Goal: Information Seeking & Learning: Understand process/instructions

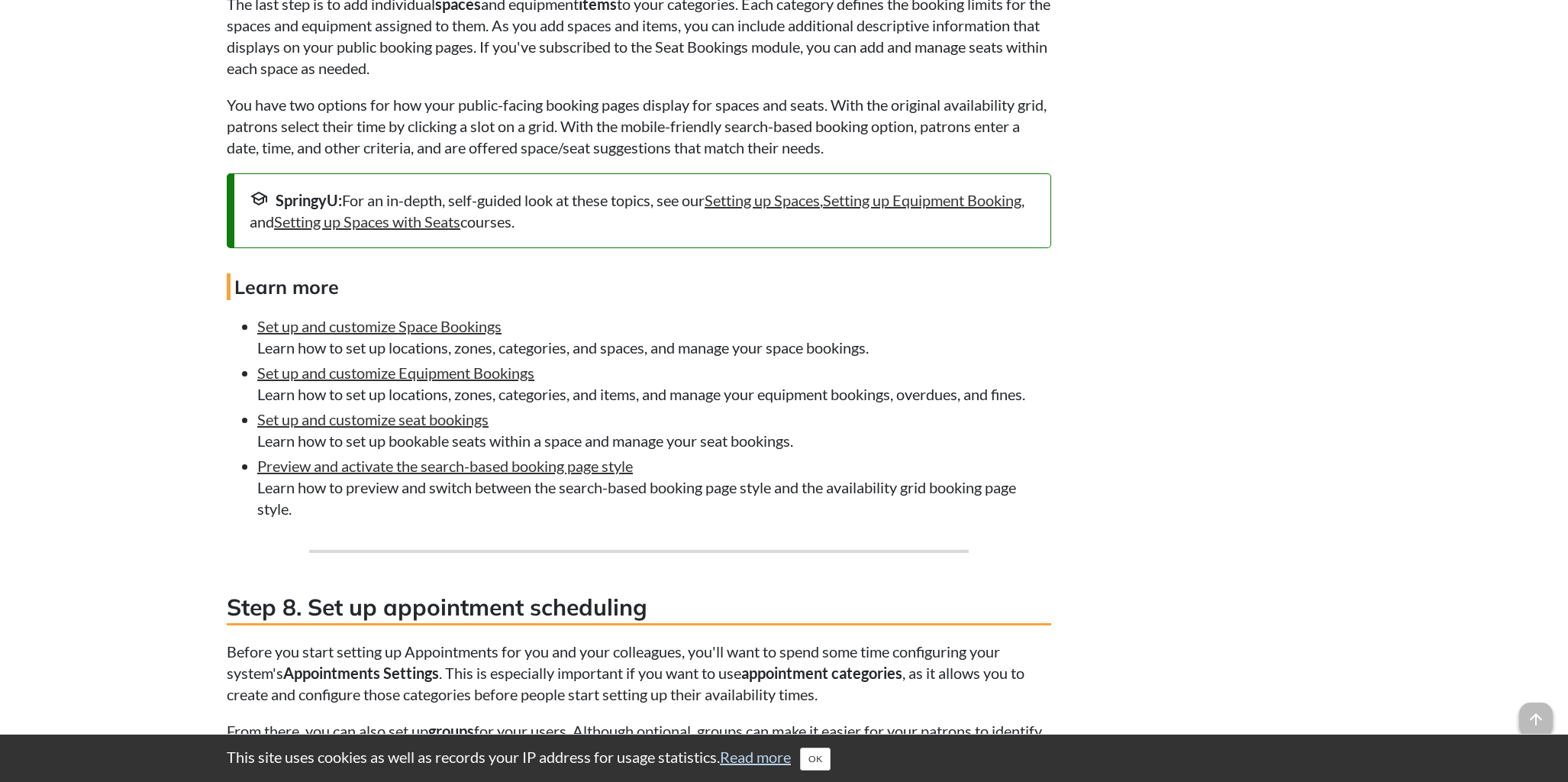
scroll to position [4333, 0]
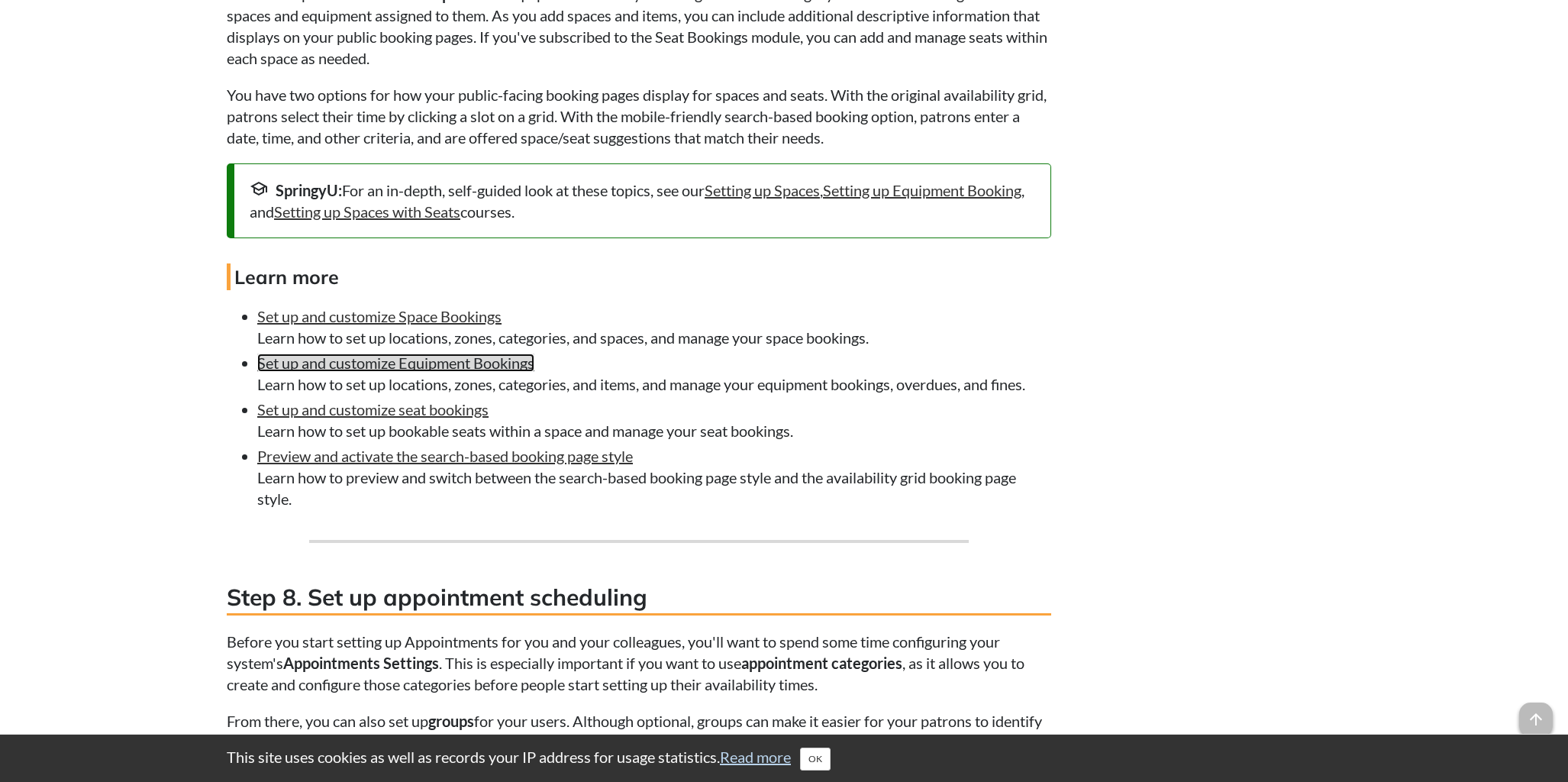
click at [367, 372] on link "Set up and customize Equipment Bookings" at bounding box center [396, 363] width 277 height 18
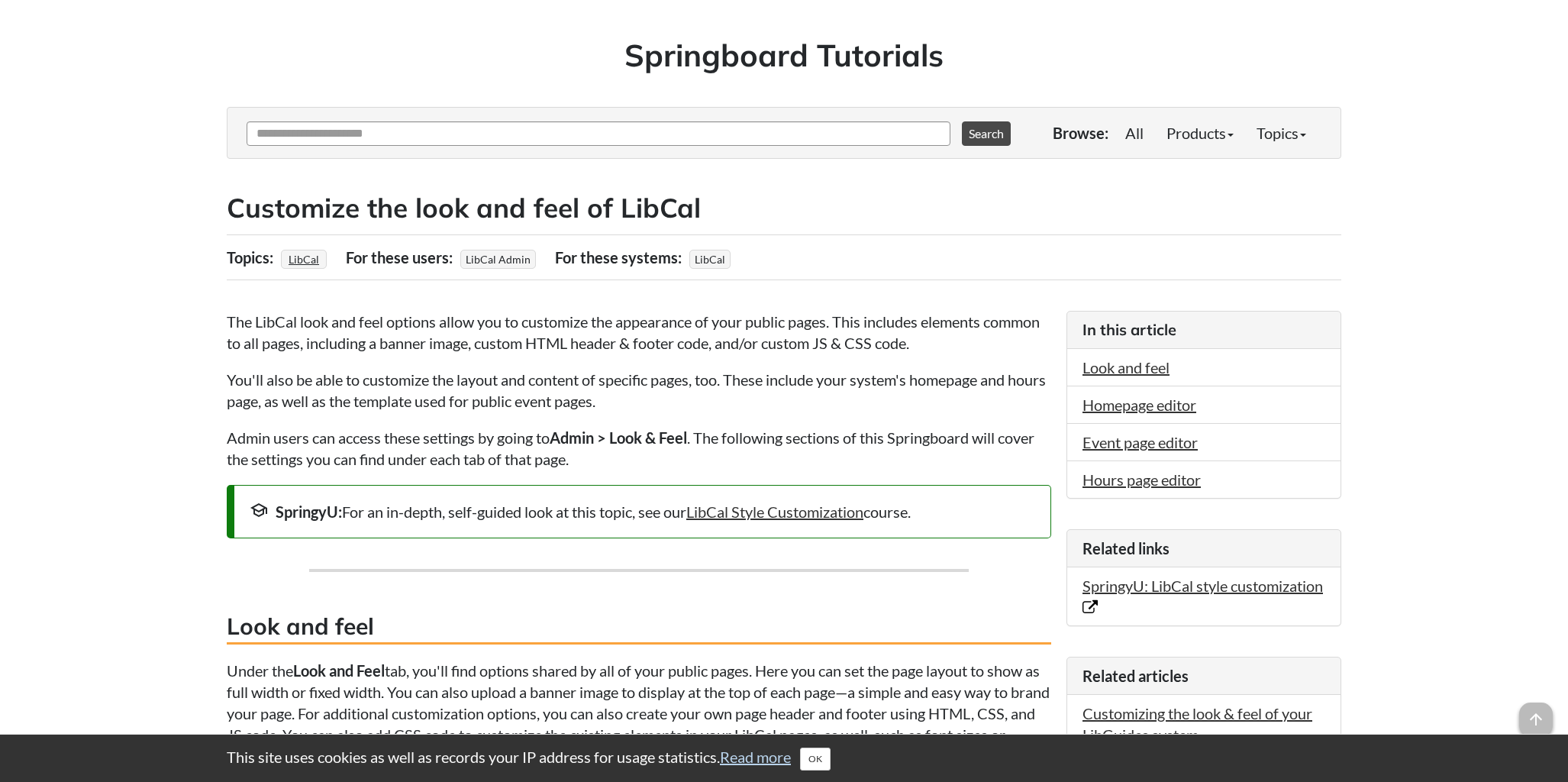
scroll to position [148, 0]
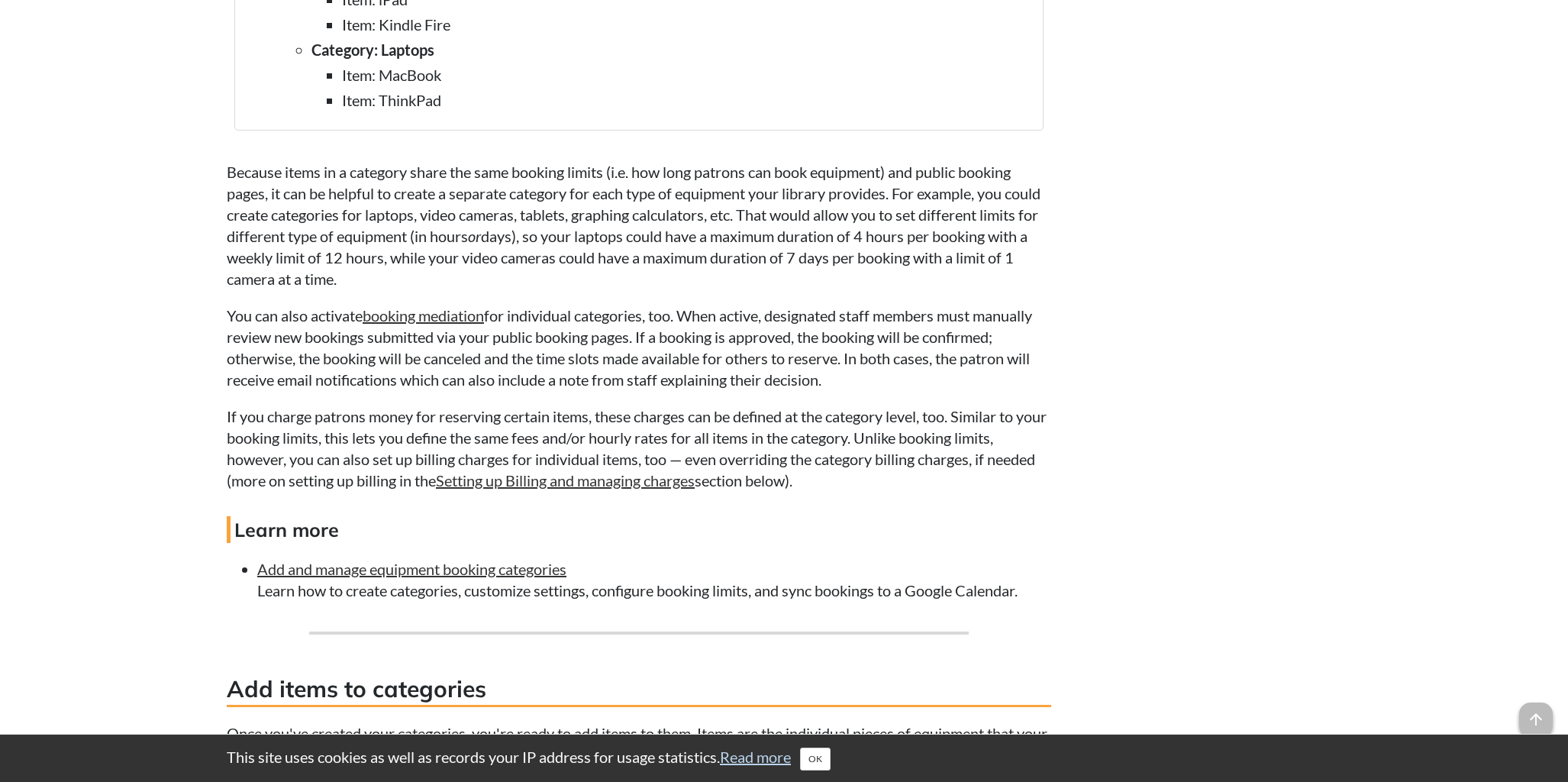
scroll to position [3057, 0]
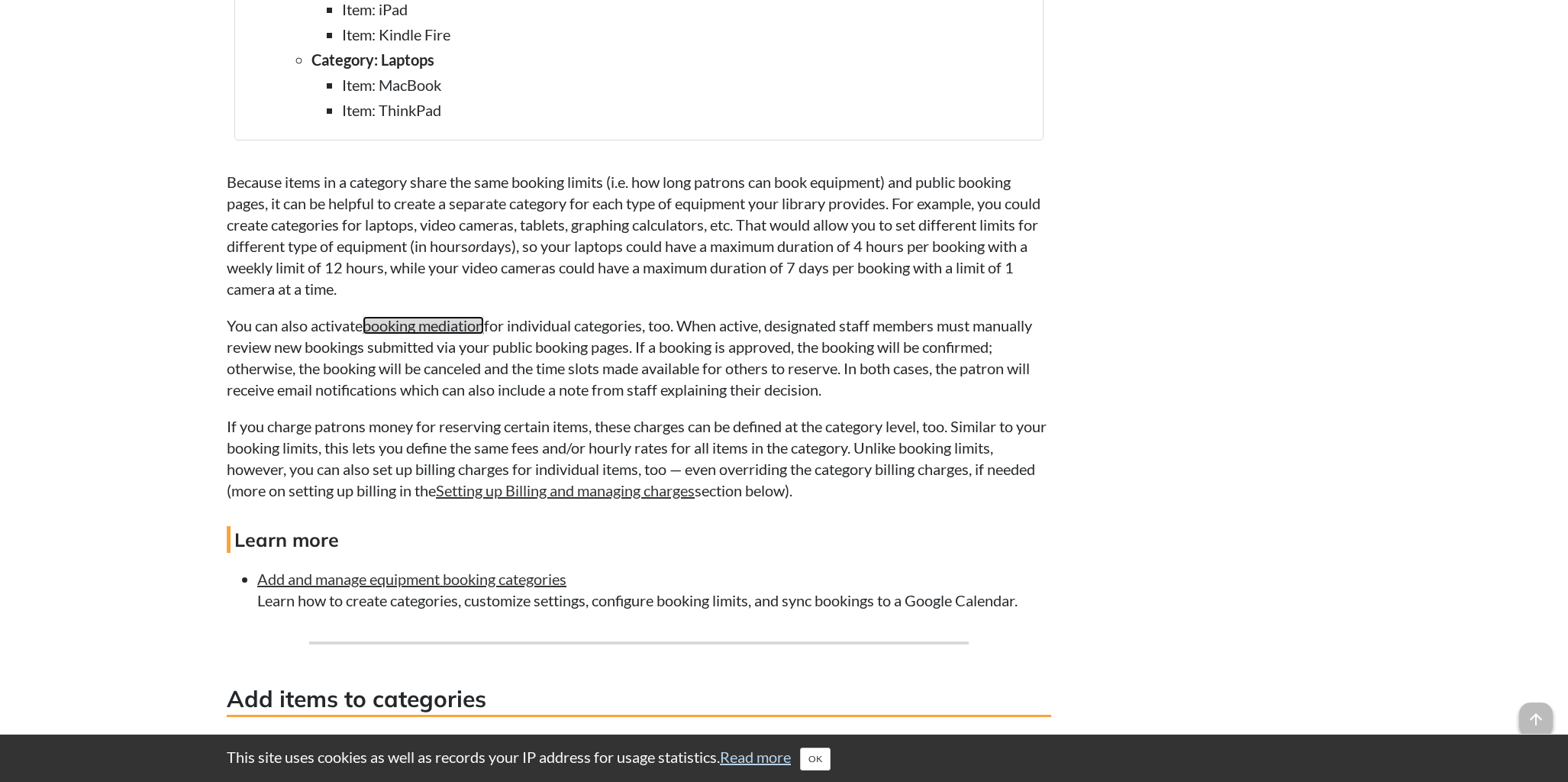
click at [408, 335] on link "booking mediation" at bounding box center [423, 326] width 122 height 18
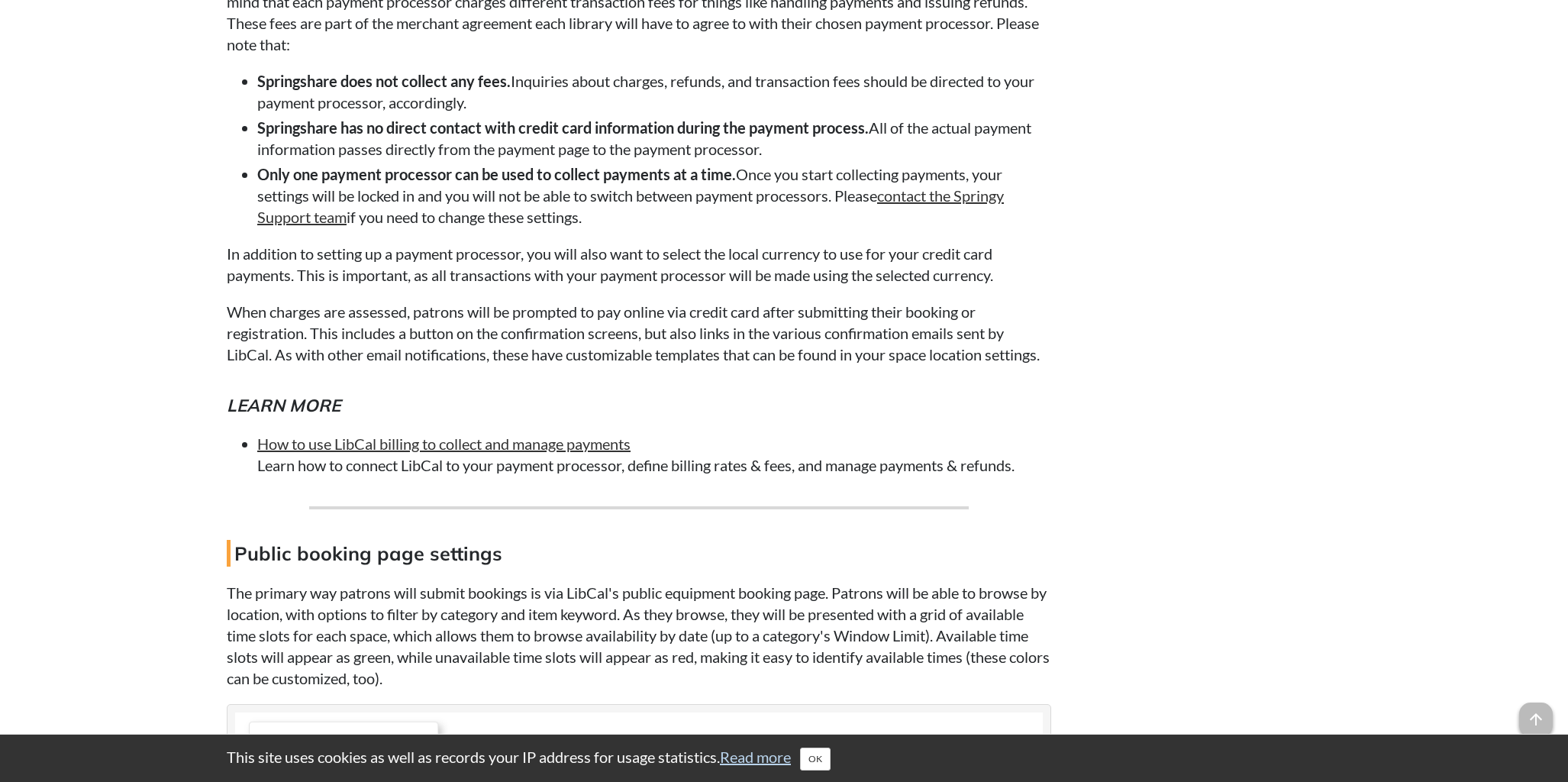
scroll to position [8383, 0]
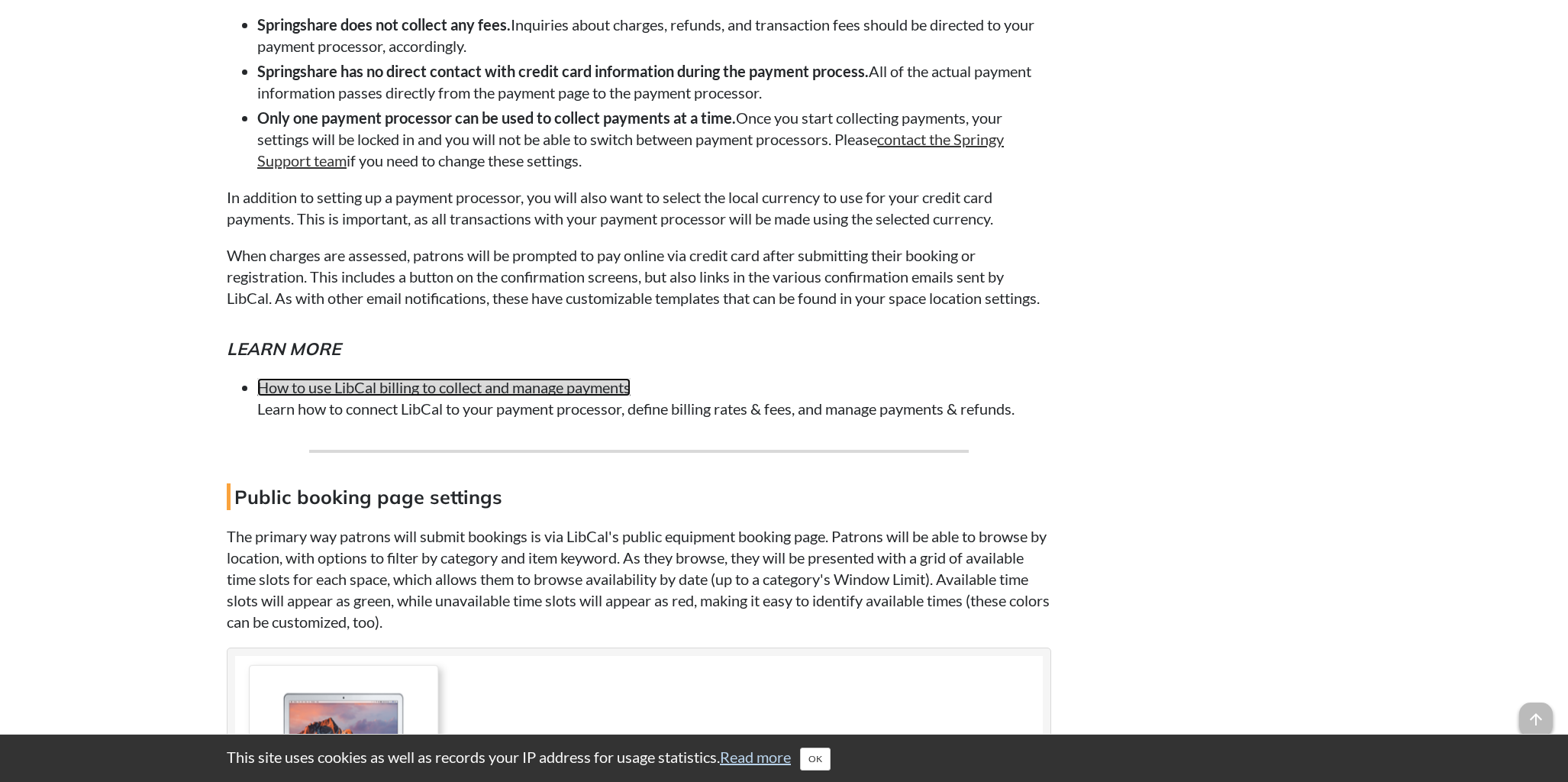
click at [343, 397] on link "How to use LibCal billing to collect and manage payments" at bounding box center [444, 387] width 373 height 18
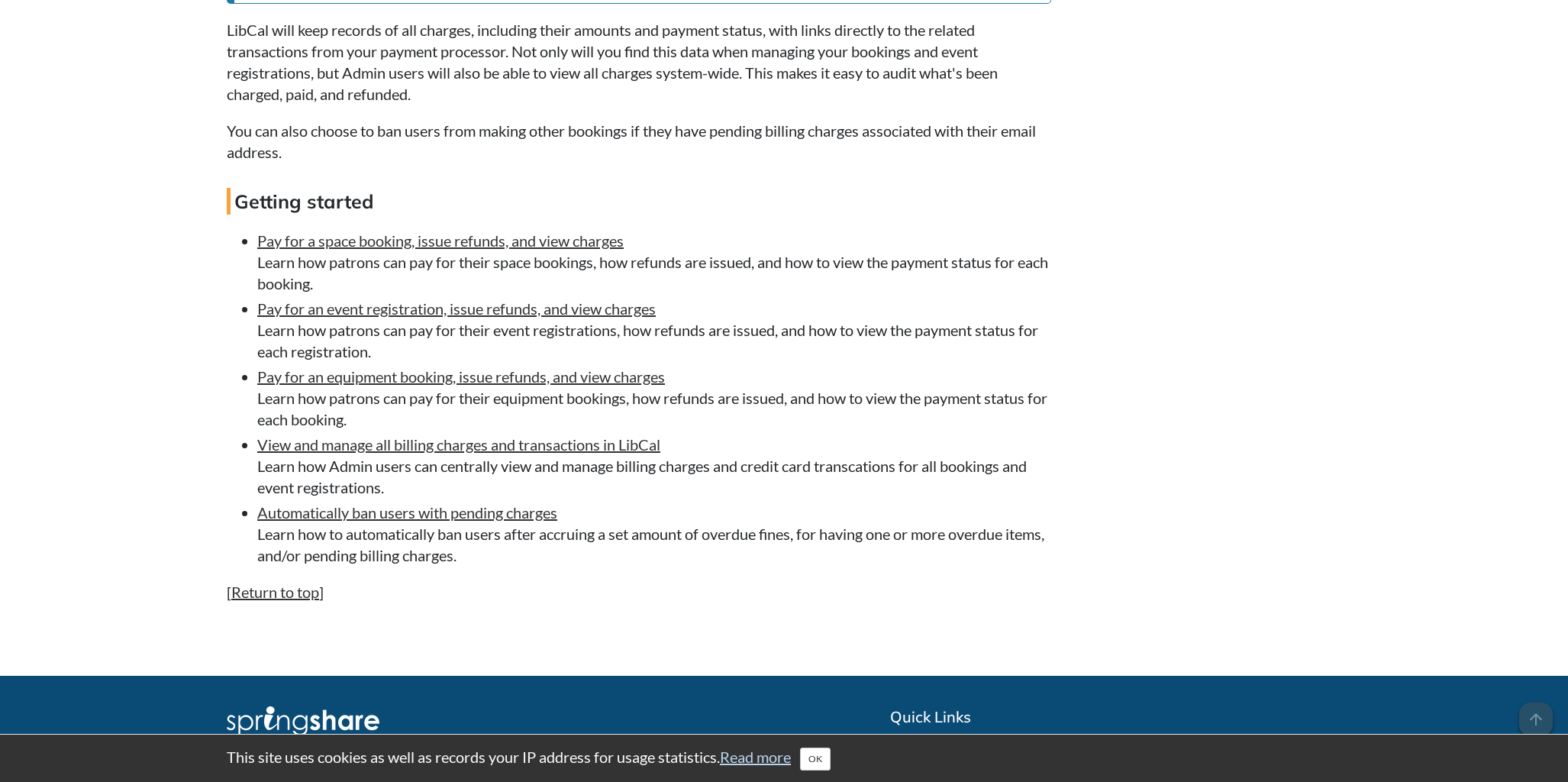
scroll to position [2229, 0]
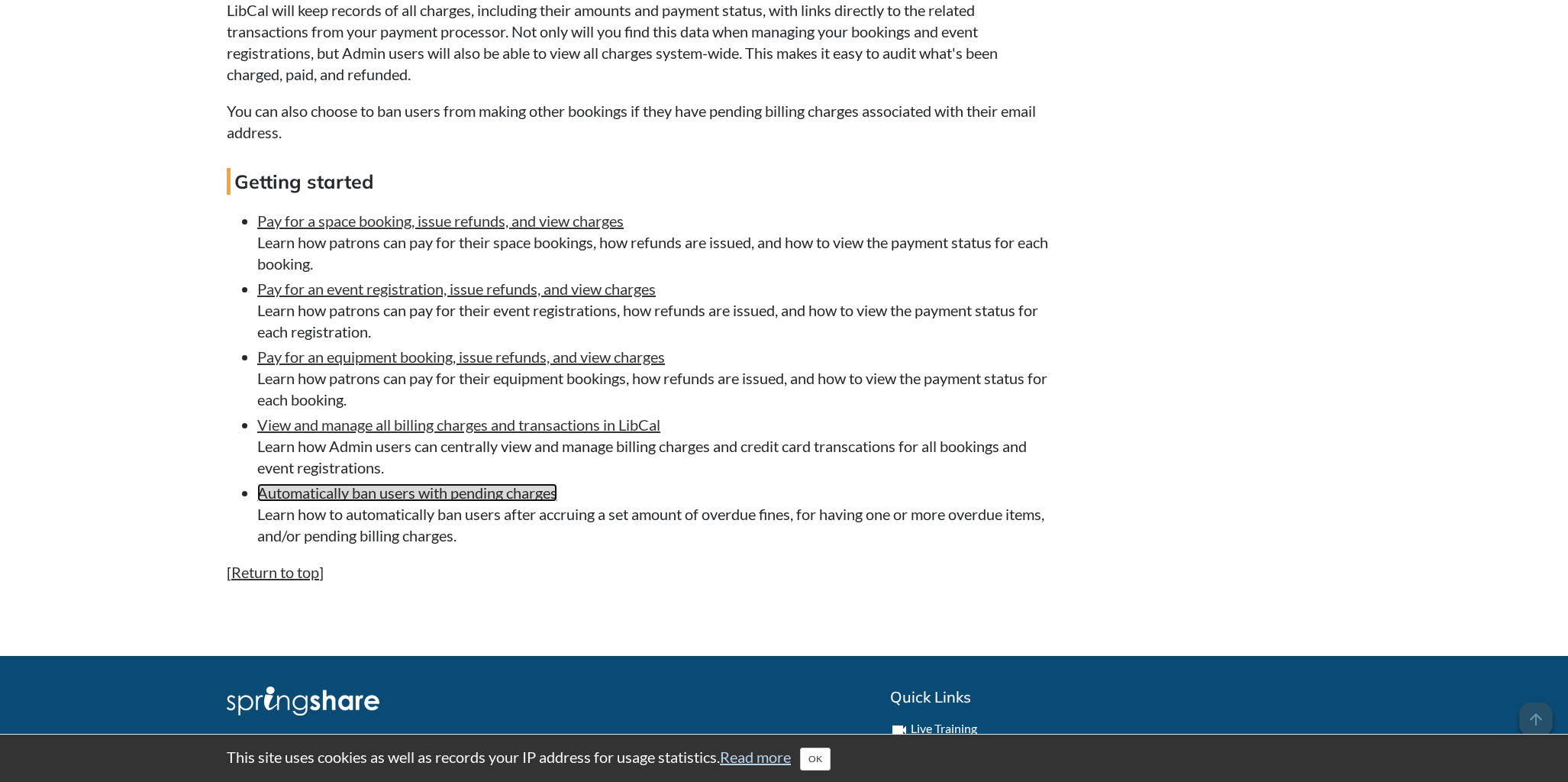
click at [447, 502] on link "Automatically ban users with pending charges" at bounding box center [407, 493] width 300 height 18
